Goal: Transaction & Acquisition: Purchase product/service

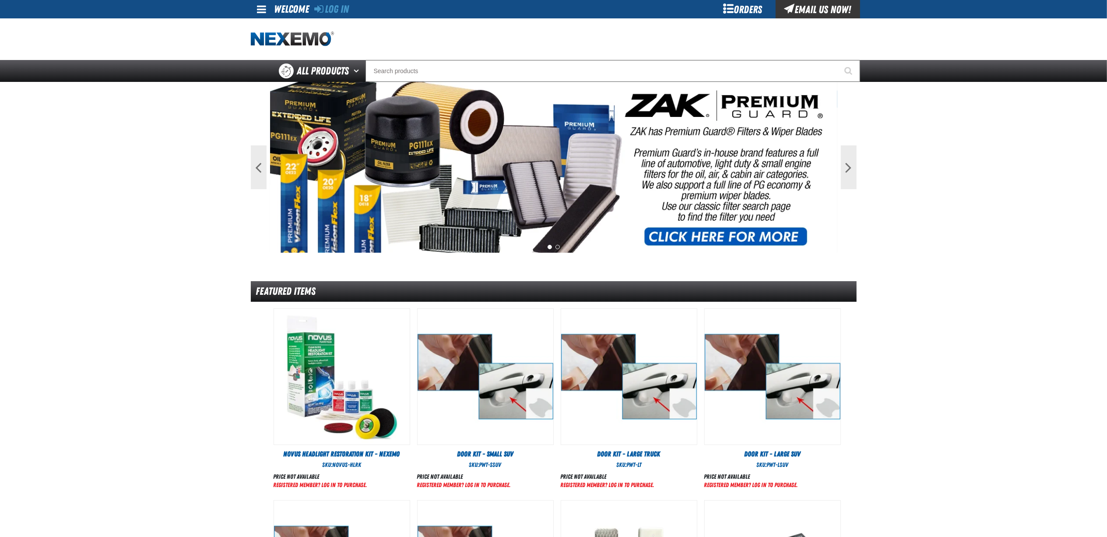
drag, startPoint x: 630, startPoint y: 160, endPoint x: 1024, endPoint y: 208, distance: 396.9
click at [1024, 208] on main "Previous Next 1 2 Featured Items DHV" at bounding box center [553, 389] width 1107 height 614
click at [535, 67] on input "Search" at bounding box center [613, 71] width 495 height 22
click at [746, 8] on div "Orders" at bounding box center [743, 9] width 66 height 18
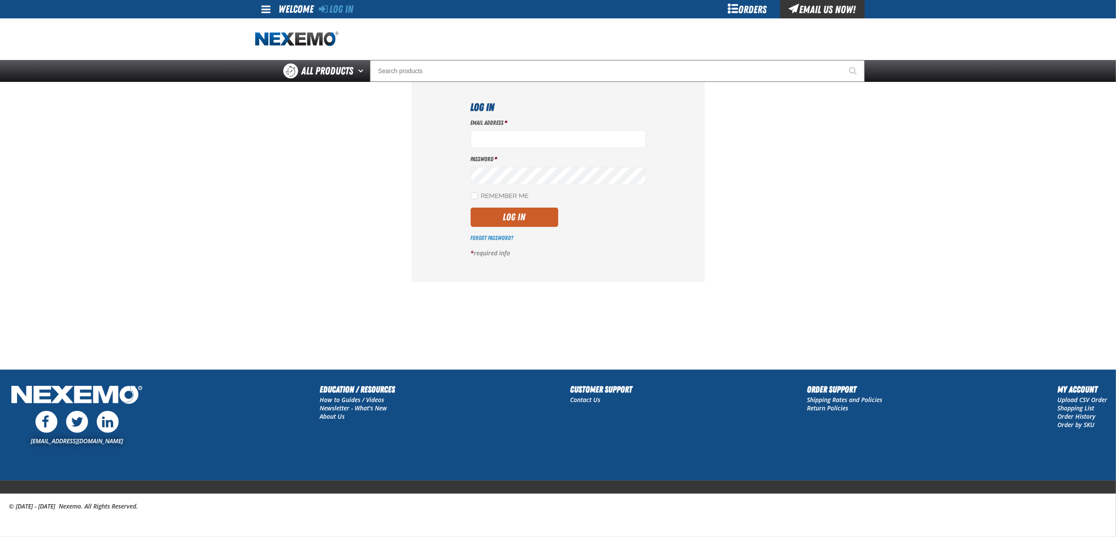
type input "bnavarro01@vtaig.com"
click at [500, 201] on label "Remember Me" at bounding box center [500, 196] width 58 height 8
click at [478, 199] on input "Remember Me" at bounding box center [474, 195] width 7 height 7
checkbox input "true"
click at [515, 208] on button "Log In" at bounding box center [515, 217] width 88 height 19
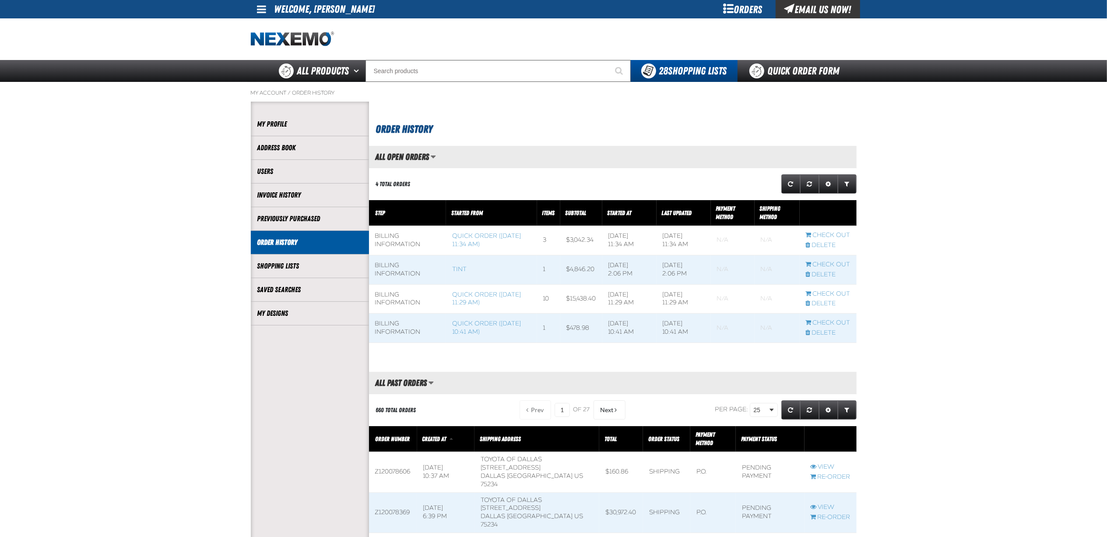
scroll to position [0, 0]
click at [778, 70] on link "Quick Order Form" at bounding box center [797, 71] width 119 height 22
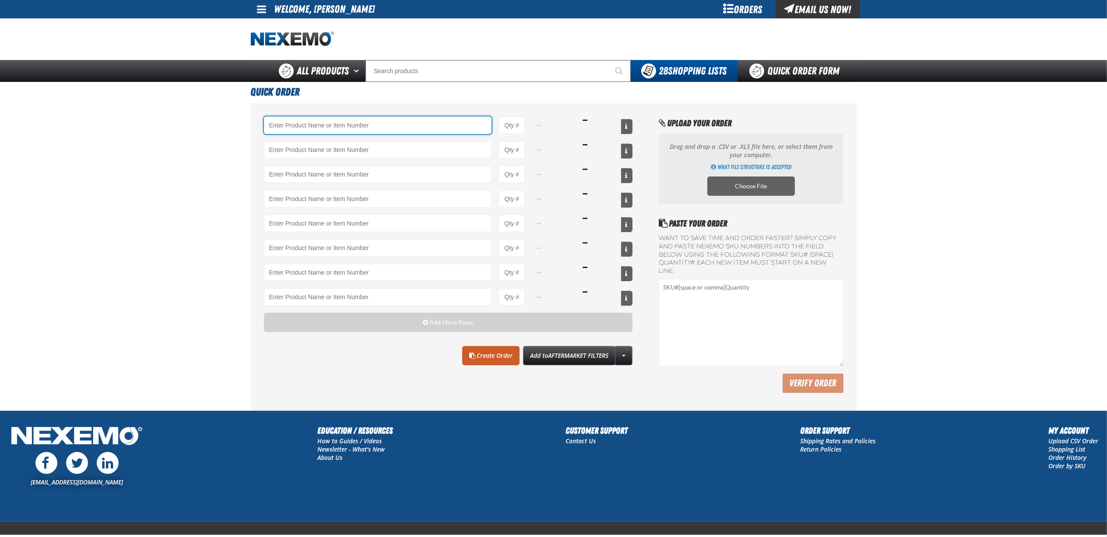
type input "S"
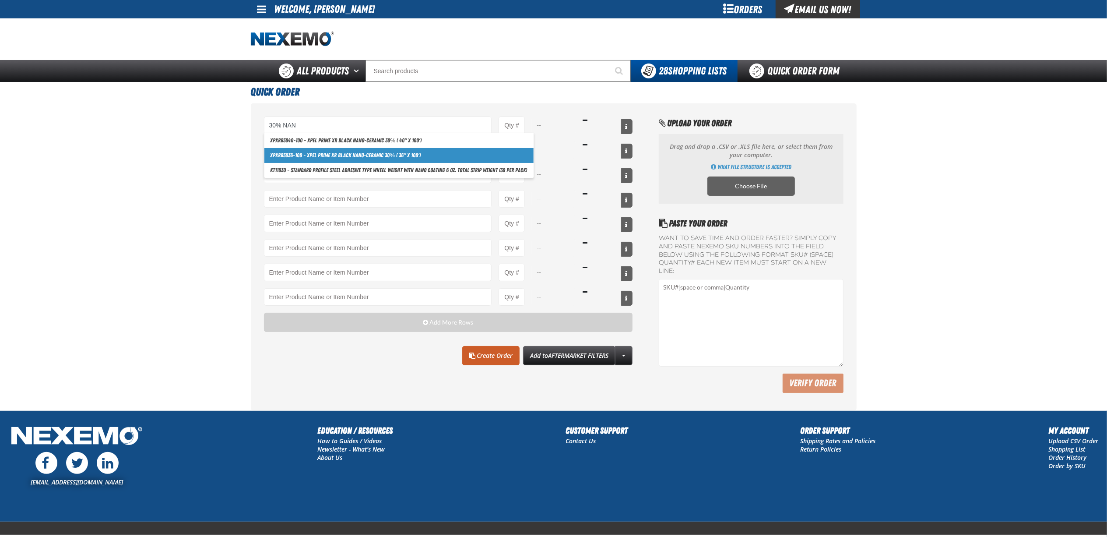
click at [427, 158] on link "XPXRB3036-100 - XPEL PRIME XR Black Nano-Ceramic 30% ( 36" x 100')" at bounding box center [398, 155] width 269 height 15
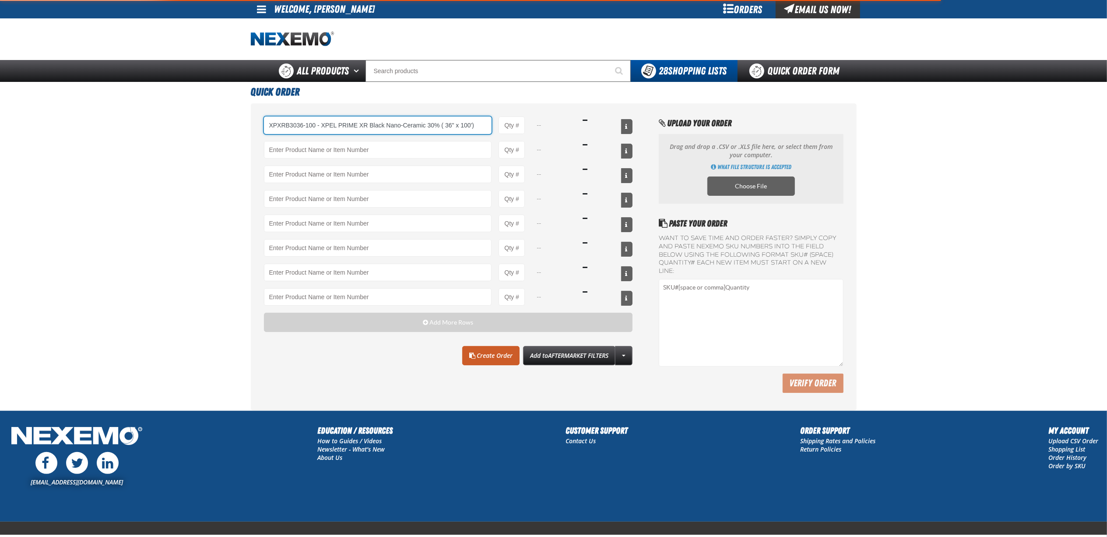
type input "XPXRB3036-100 - XPEL PRIME XR Black Nano-Ceramic 30% ( 36&quot; x 100&#x27;)"
type input "1"
select select "roll"
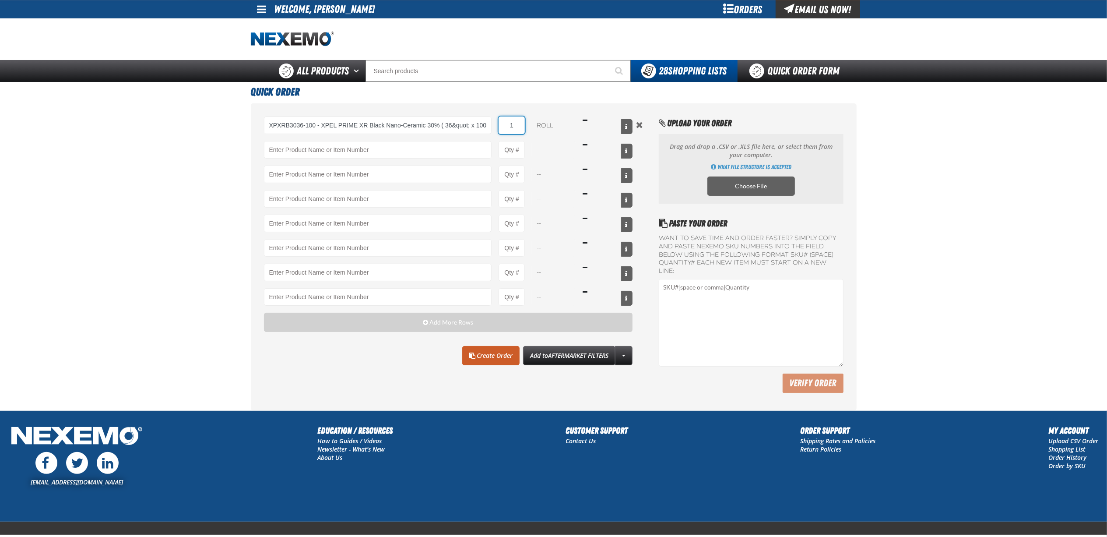
click at [523, 121] on input "1" at bounding box center [512, 125] width 26 height 18
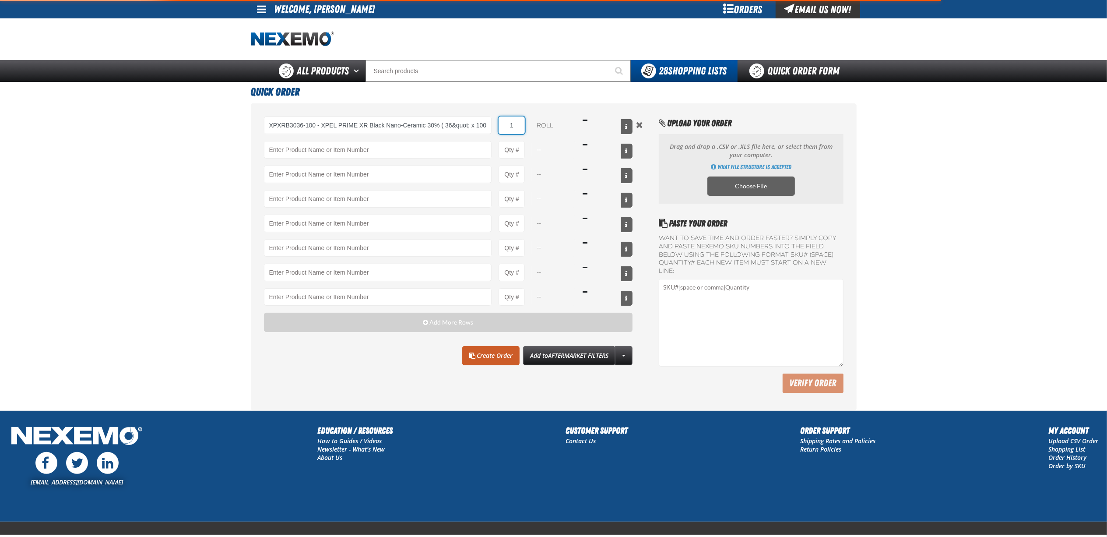
type input "XPXRB3036-100 - XPEL PRIME XR Black Nano-Ceramic 30% ( 36&quot; x 100&#x27;)"
click at [510, 130] on input "1" at bounding box center [512, 125] width 26 height 18
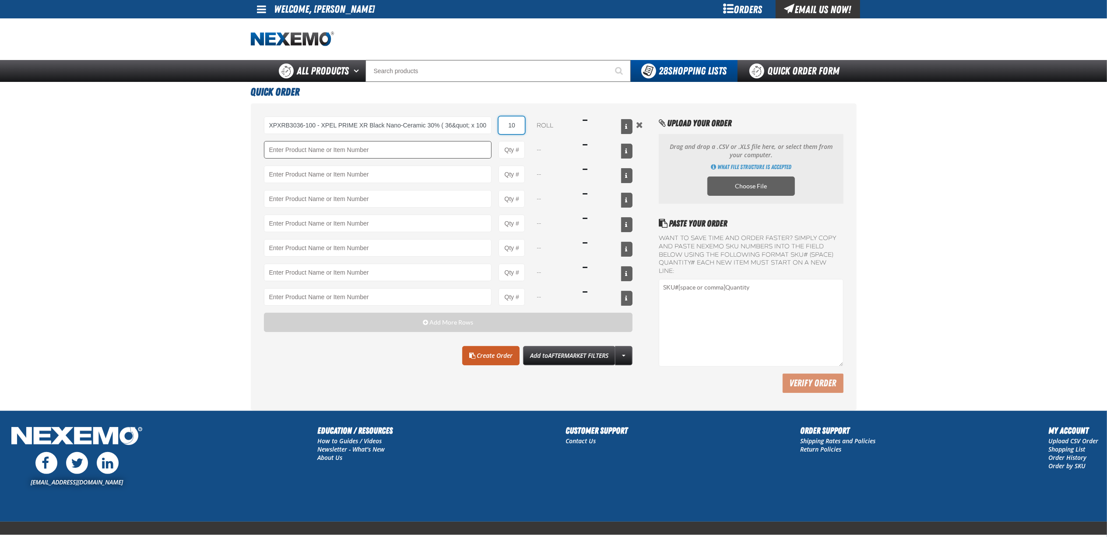
type input "10"
click at [434, 148] on input "Product" at bounding box center [378, 150] width 228 height 18
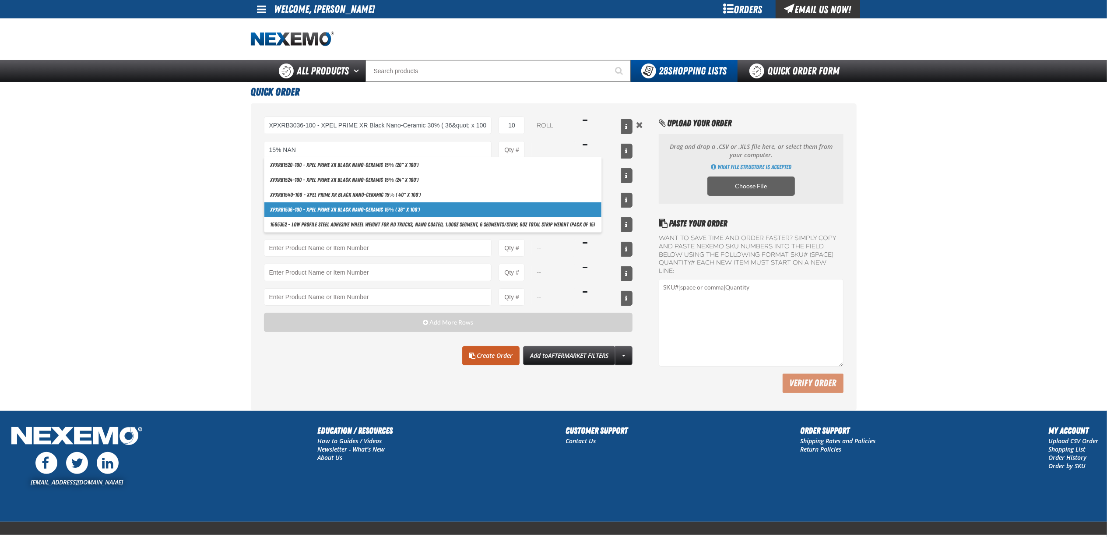
click at [424, 212] on link "XPXRB1536-100 - XPEL PRIME XR Black Nano-Ceramic 15% ( 36" x 100')" at bounding box center [432, 209] width 337 height 15
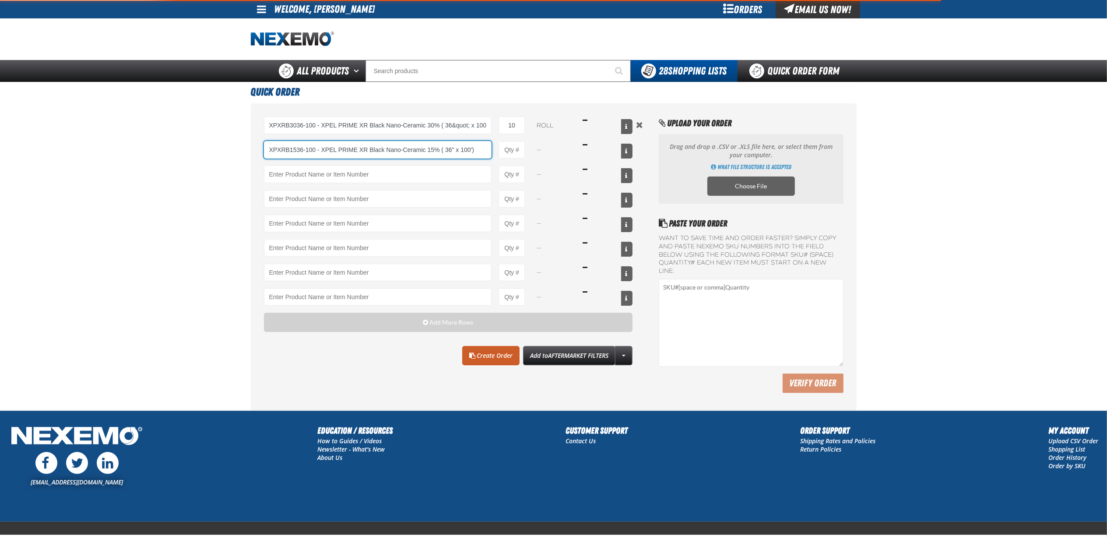
type input "XPXRB1536-100 - XPEL PRIME XR Black Nano-Ceramic 15% ( 36&quot; x 100&#x27;)"
type input "1"
select select "roll"
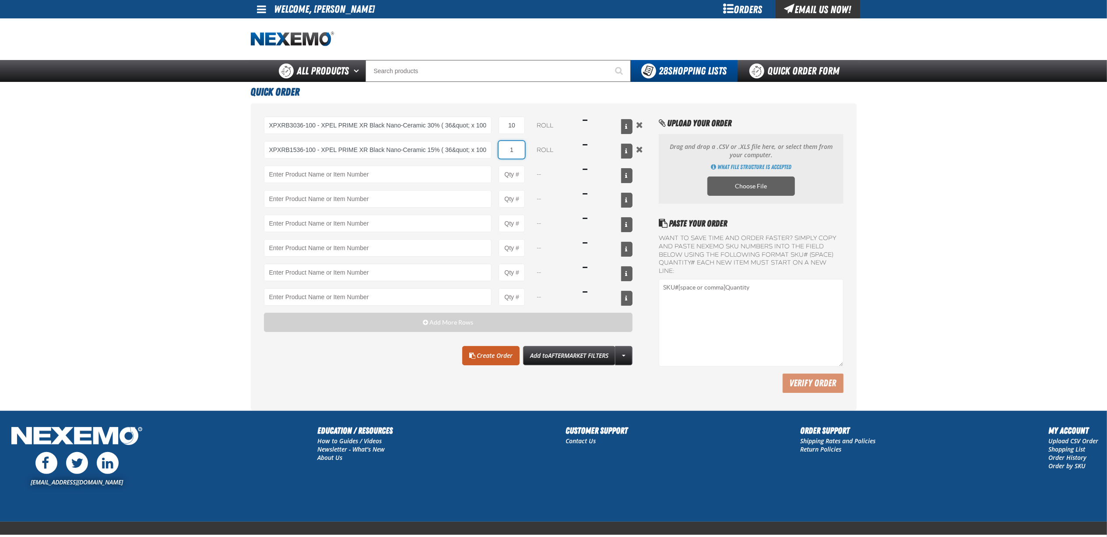
click at [511, 146] on input "1" at bounding box center [512, 150] width 26 height 18
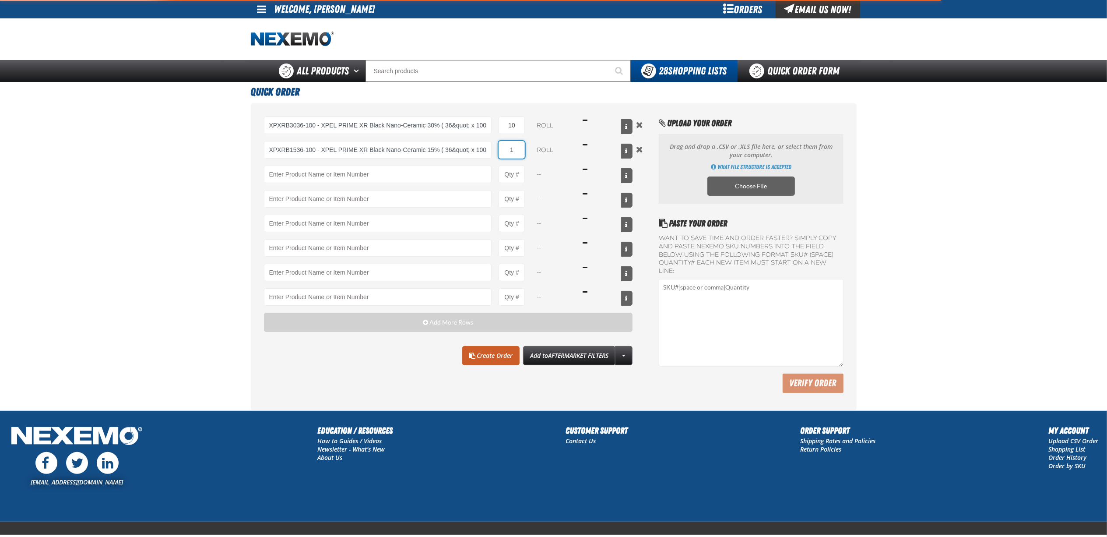
type input "XPXRB1536-100 - XPEL PRIME XR Black Nano-Ceramic 15% ( 36&quot; x 100&#x27;)"
click at [511, 146] on input "1" at bounding box center [512, 150] width 26 height 18
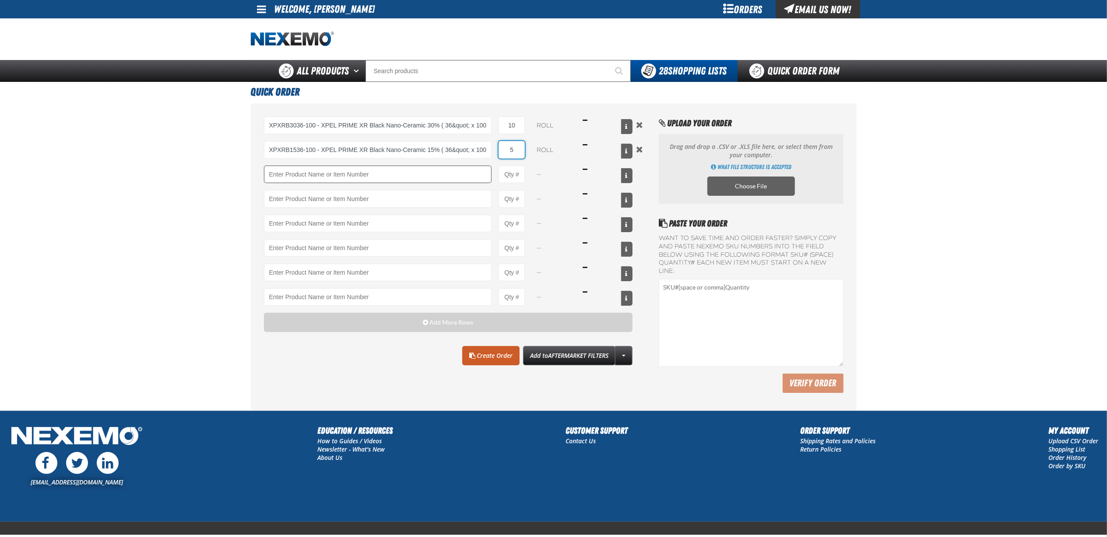
type input "5"
click at [398, 177] on input "Product" at bounding box center [378, 175] width 228 height 18
click at [398, 181] on input "Product" at bounding box center [378, 175] width 228 height 18
click at [482, 355] on link "Create Order" at bounding box center [490, 355] width 57 height 19
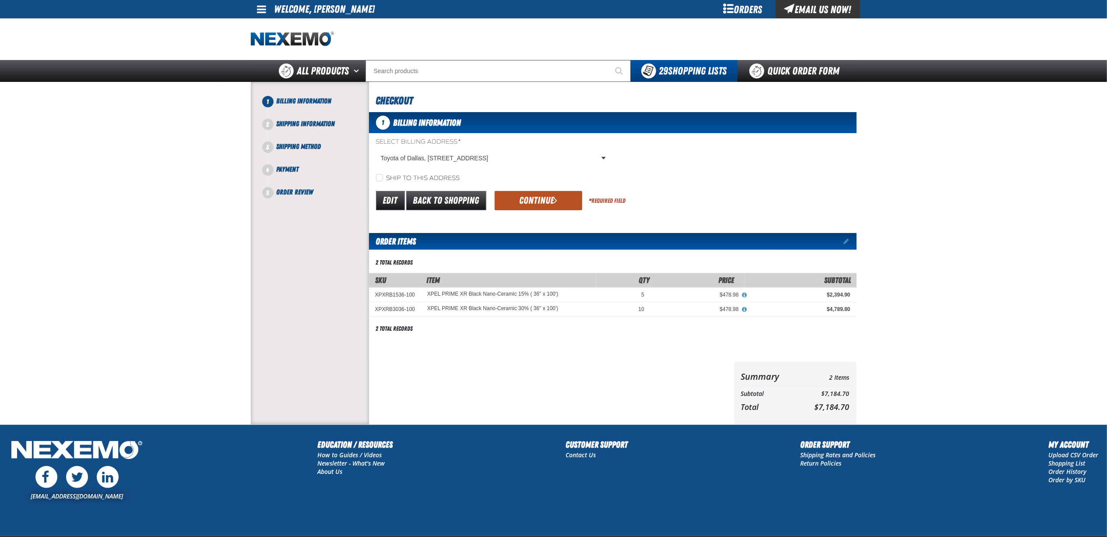
click at [546, 205] on button "Continue" at bounding box center [539, 200] width 88 height 19
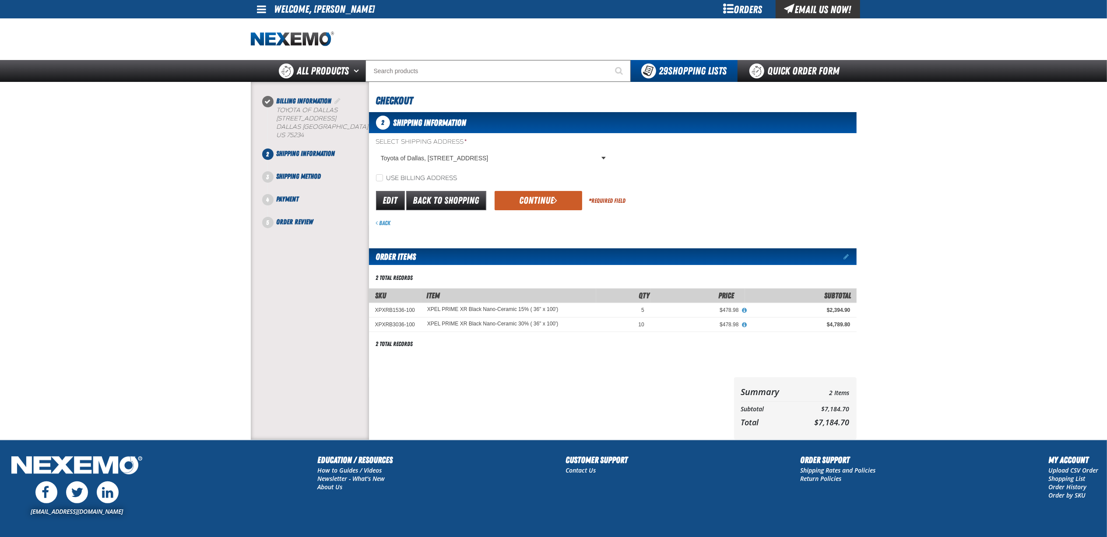
click at [546, 205] on button "Continue" at bounding box center [539, 200] width 88 height 19
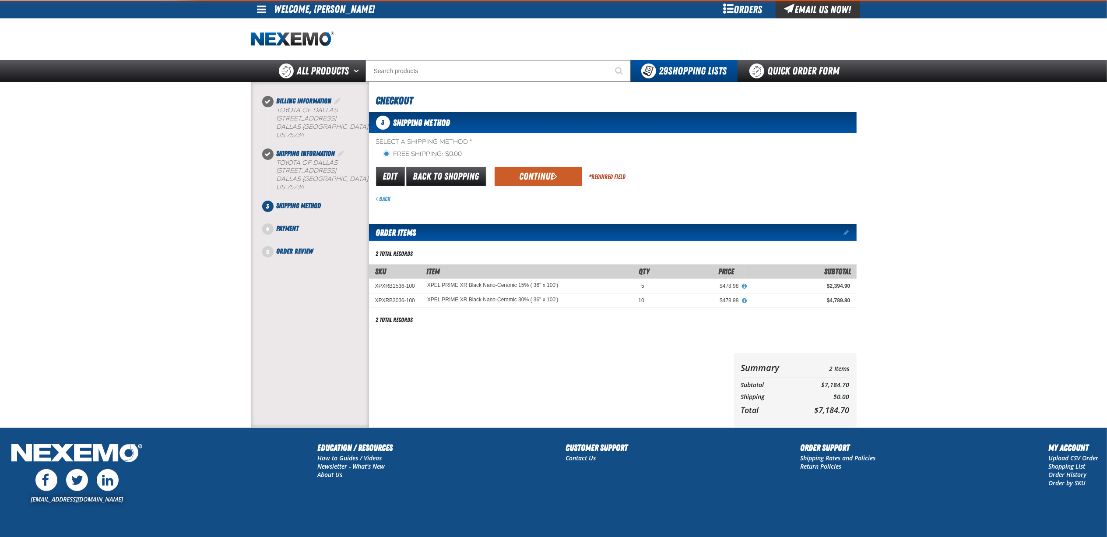
click at [546, 205] on div "3 Shipping Method Select a Shipping Method * Free Shipping: $0.00 flat_rate_2 p…" at bounding box center [613, 269] width 488 height 315
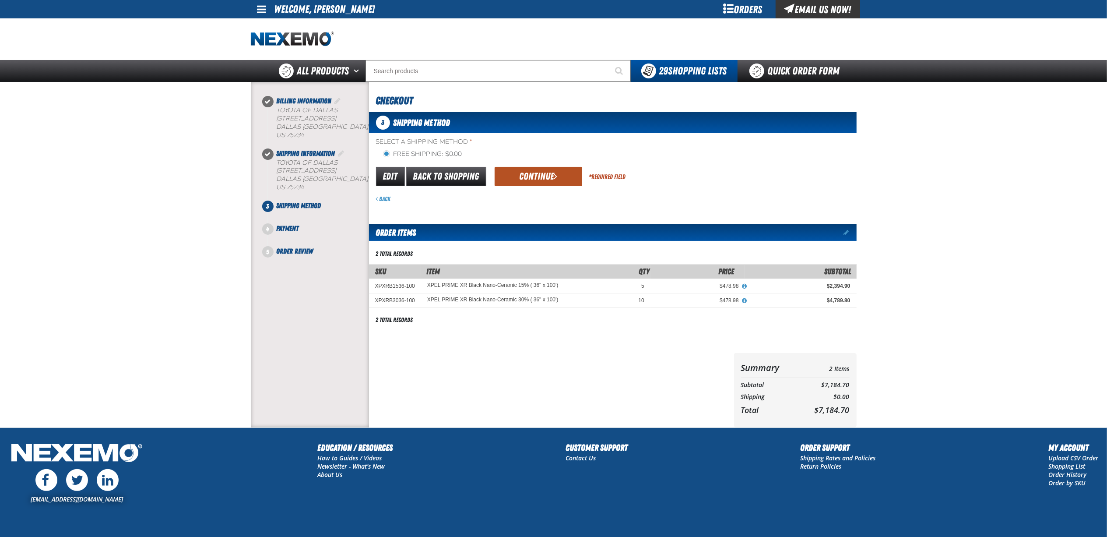
click at [553, 186] on button "Continue" at bounding box center [539, 176] width 88 height 19
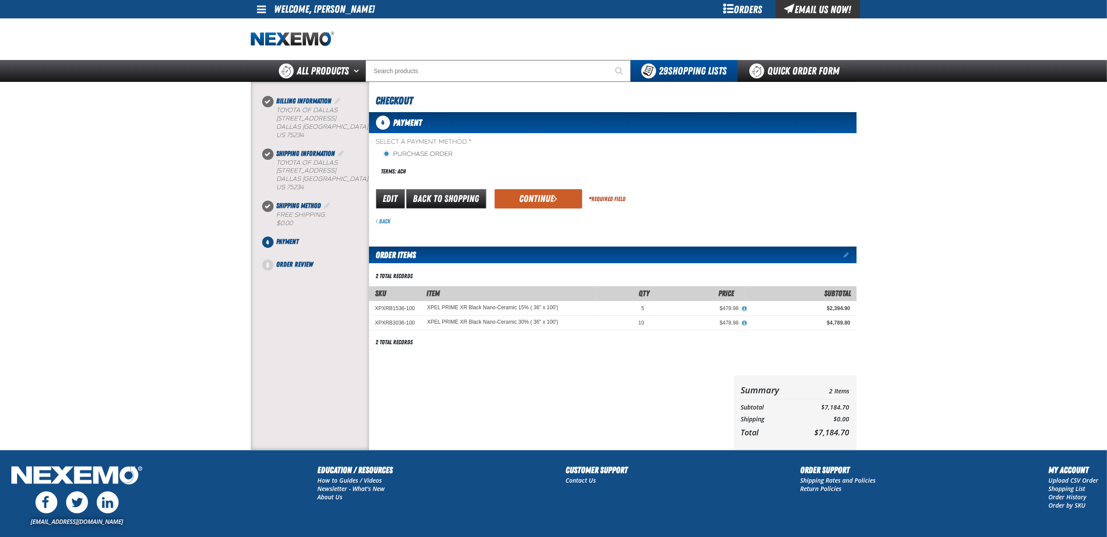
click at [1049, 252] on main "Billing Information" at bounding box center [553, 266] width 1107 height 368
click at [548, 195] on button "Continue" at bounding box center [539, 198] width 88 height 19
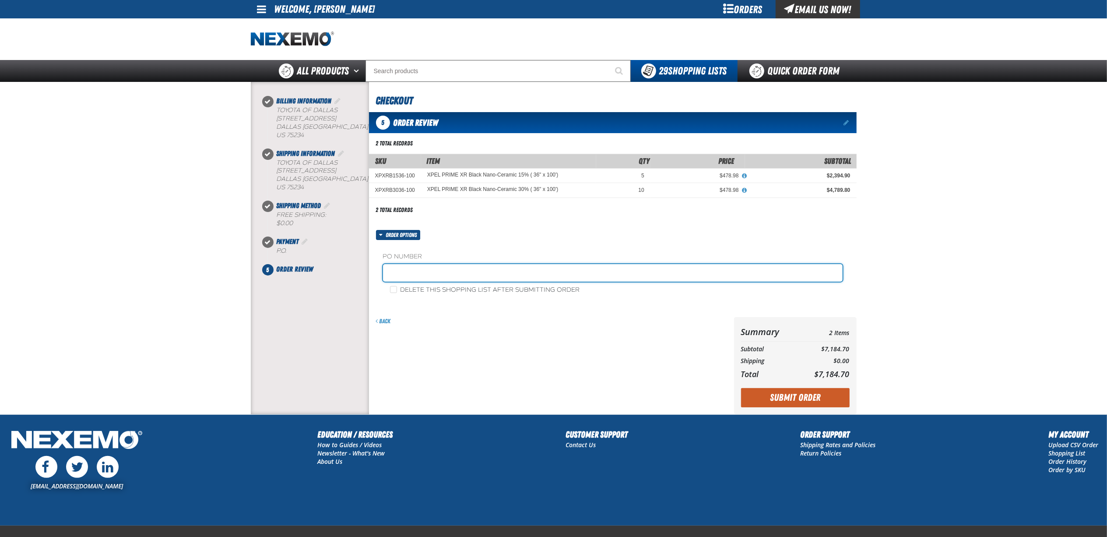
click at [483, 275] on input "text" at bounding box center [613, 273] width 460 height 18
type input "C"
type input "TINT090425"
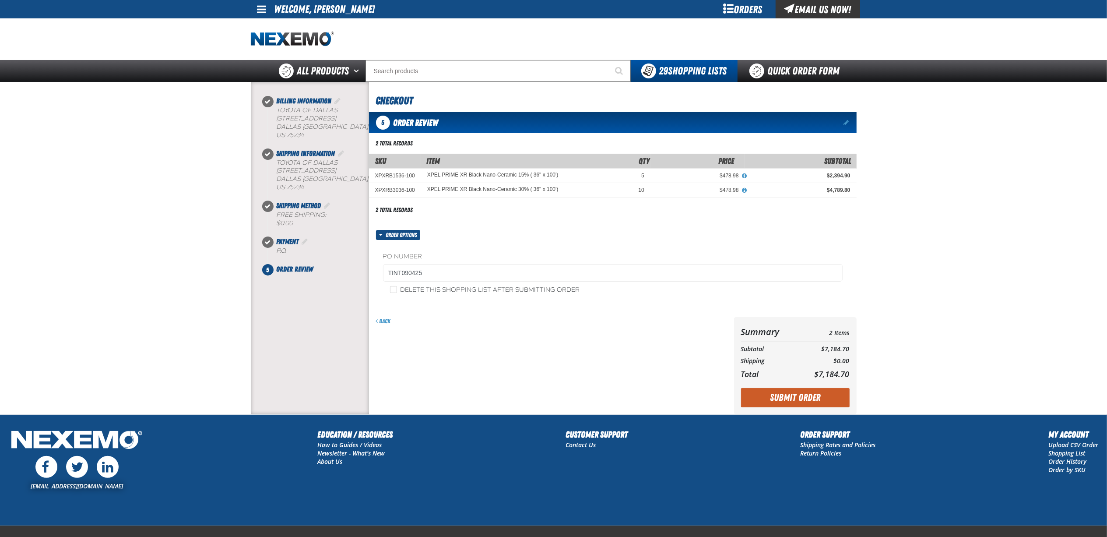
click at [385, 293] on div "Delete this shopping list after submitting order" at bounding box center [613, 289] width 460 height 9
click at [391, 293] on input "Delete this shopping list after submitting order" at bounding box center [393, 289] width 7 height 7
checkbox input "true"
click at [806, 393] on button "Submit Order" at bounding box center [795, 397] width 109 height 19
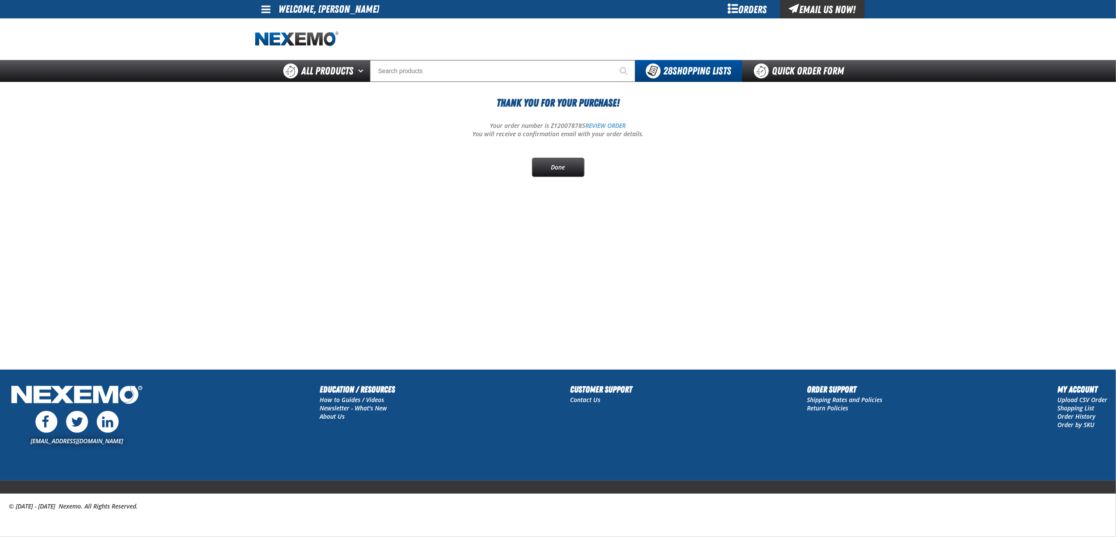
click at [748, 4] on div "Orders" at bounding box center [748, 9] width 66 height 18
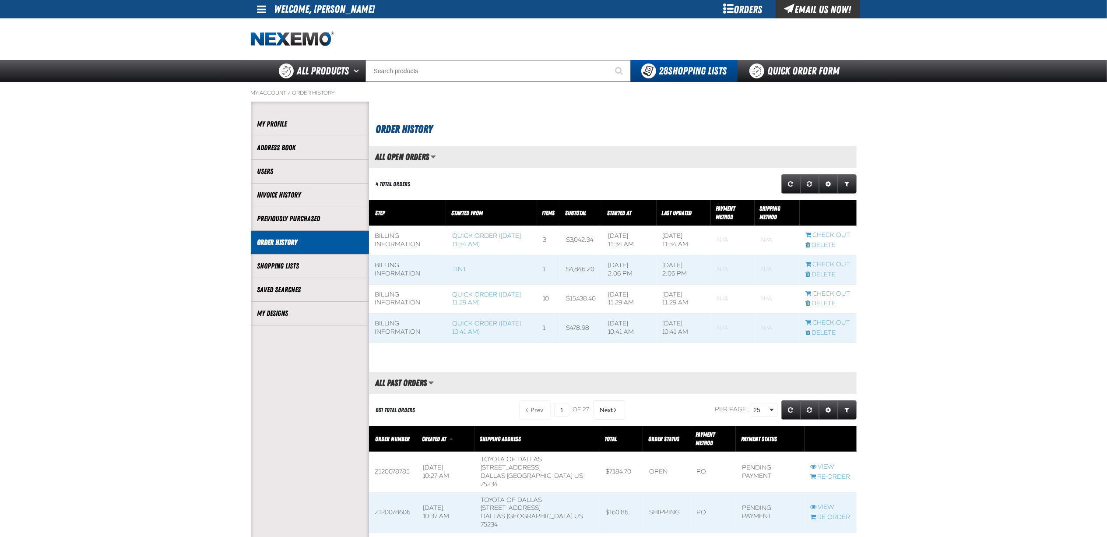
scroll to position [0, 0]
drag, startPoint x: 561, startPoint y: 130, endPoint x: 668, endPoint y: 78, distance: 118.7
click at [561, 130] on h1 "Order History" at bounding box center [614, 128] width 476 height 18
